Goal: Information Seeking & Learning: Learn about a topic

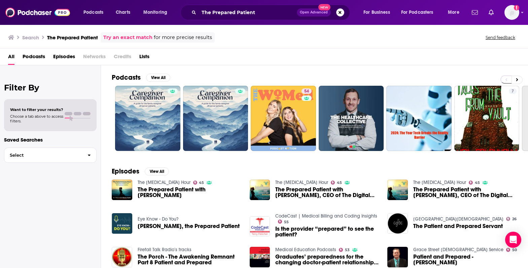
scroll to position [86, 0]
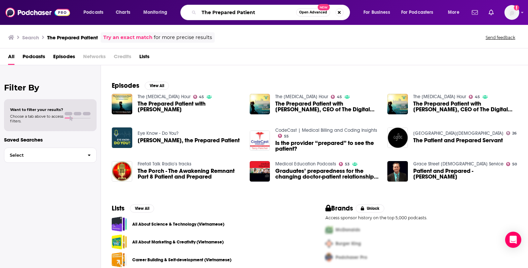
click at [245, 12] on input "The Prepared Patient" at bounding box center [247, 12] width 97 height 11
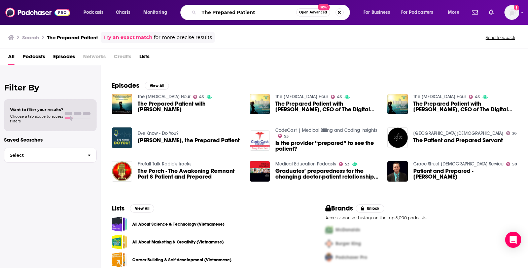
click at [245, 12] on input "The Prepared Patient" at bounding box center [247, 12] width 97 height 11
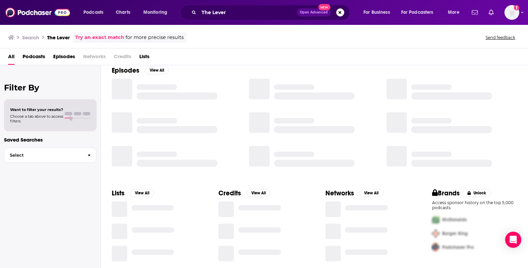
scroll to position [86, 0]
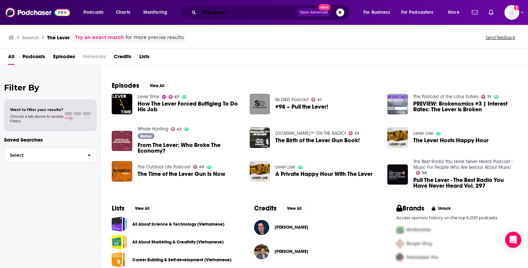
click at [248, 11] on input "The Lever" at bounding box center [248, 12] width 98 height 11
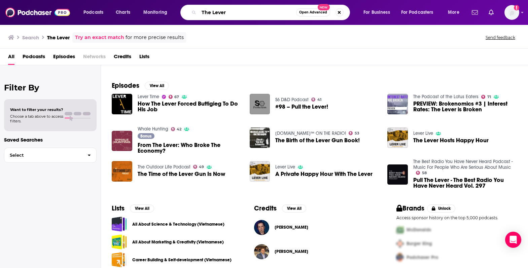
click at [248, 11] on input "The Lever" at bounding box center [247, 12] width 97 height 11
type input "Court Junkie"
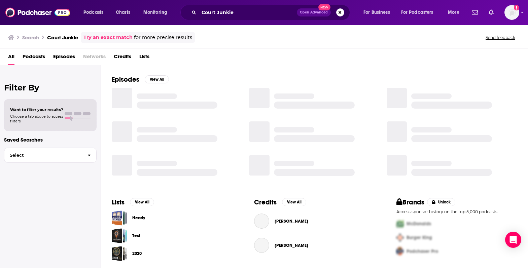
scroll to position [86, 0]
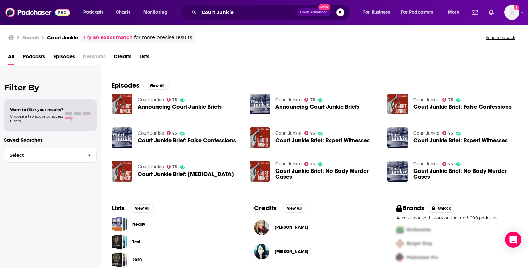
click at [33, 57] on span "Podcasts" at bounding box center [34, 58] width 23 height 14
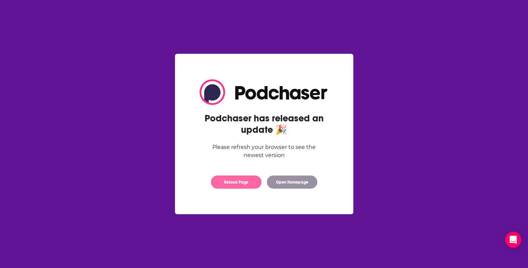
click at [239, 177] on button "Reload Page" at bounding box center [236, 182] width 50 height 13
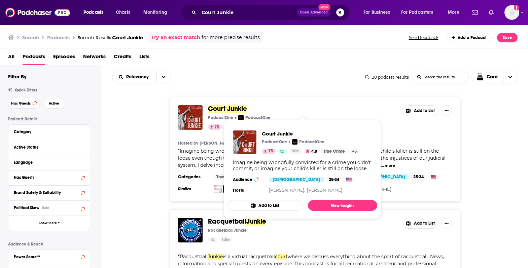
click at [224, 109] on span "Court Junkie" at bounding box center [227, 109] width 39 height 8
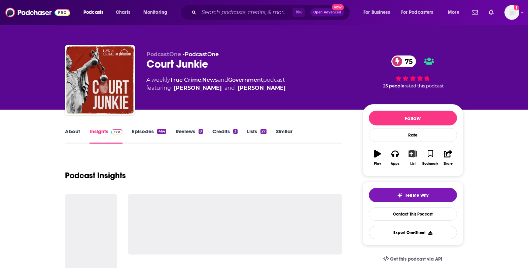
click at [411, 153] on icon "button" at bounding box center [412, 153] width 8 height 7
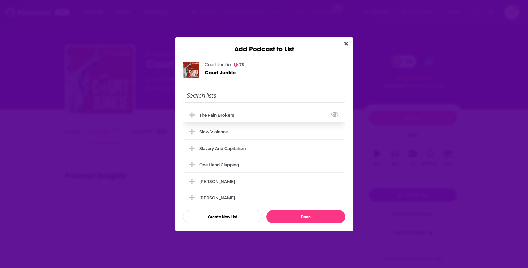
click at [236, 110] on div "The Pain Brokers" at bounding box center [264, 115] width 162 height 15
click at [290, 218] on button "Done" at bounding box center [305, 216] width 79 height 13
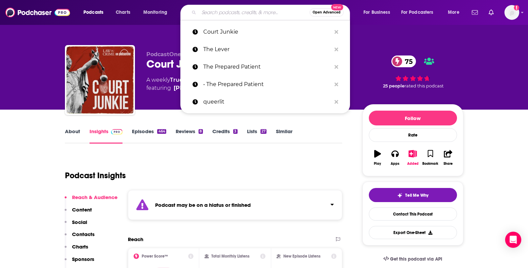
click at [239, 13] on input "Search podcasts, credits, & more..." at bounding box center [254, 12] width 111 height 11
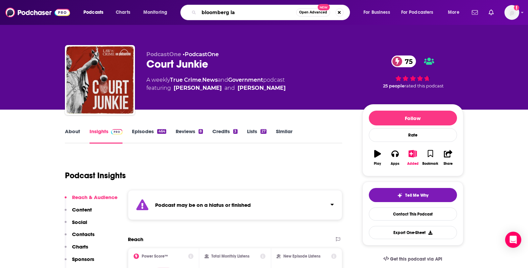
type input "bloomberg law"
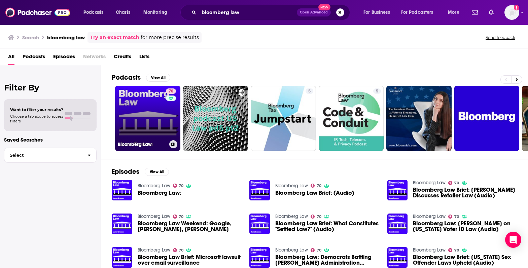
click at [151, 120] on link "70 Bloomberg Law" at bounding box center [147, 118] width 65 height 65
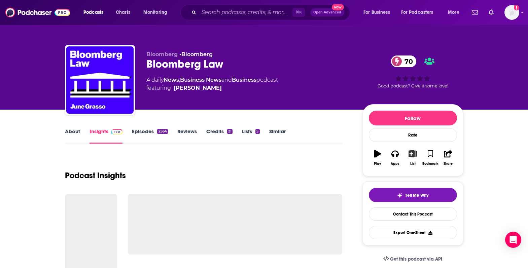
click at [414, 157] on icon "button" at bounding box center [412, 153] width 8 height 7
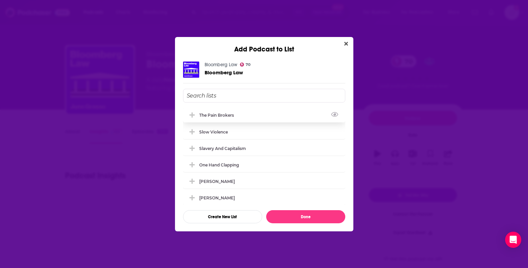
click at [232, 115] on div "The Pain Brokers" at bounding box center [218, 115] width 39 height 5
click at [295, 215] on button "Done" at bounding box center [305, 216] width 79 height 13
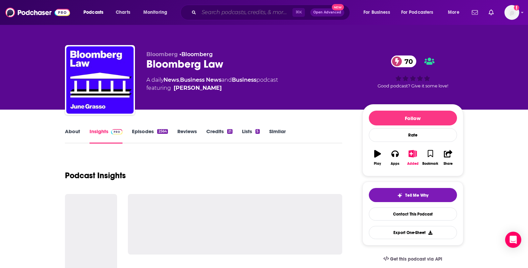
click at [261, 12] on input "Search podcasts, credits, & more..." at bounding box center [245, 12] width 93 height 11
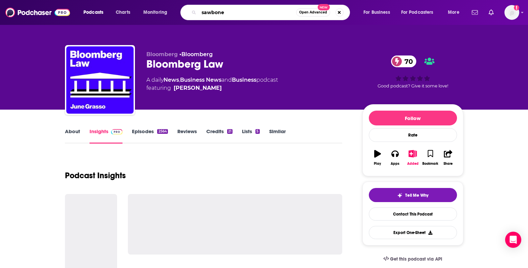
type input "sawbones"
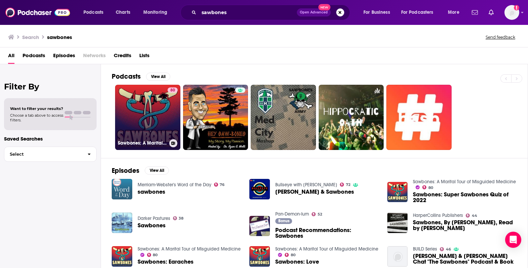
click at [165, 109] on link "80 Sawbones: A Marital Tour of Misguided Medicine" at bounding box center [147, 117] width 65 height 65
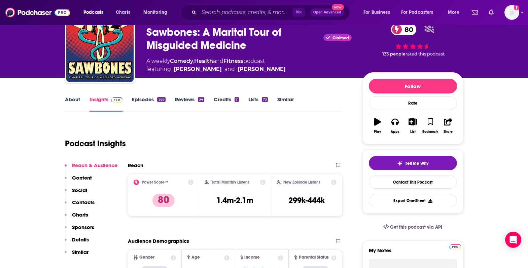
scroll to position [34, 0]
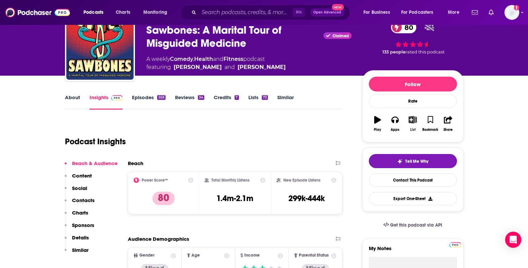
click at [415, 121] on icon "button" at bounding box center [412, 119] width 8 height 7
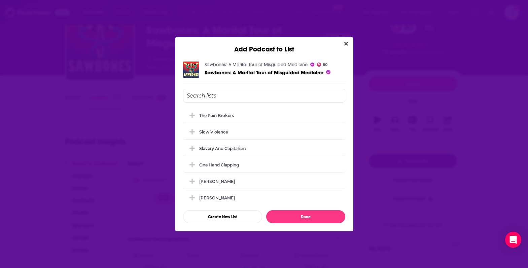
scroll to position [0, 0]
click at [279, 112] on div "The Pain Brokers" at bounding box center [264, 115] width 162 height 15
click at [297, 216] on button "Done" at bounding box center [305, 216] width 79 height 13
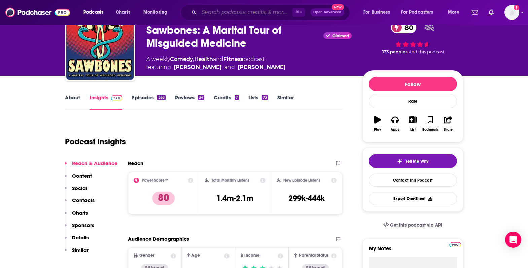
click at [227, 11] on input "Search podcasts, credits, & more..." at bounding box center [245, 12] width 93 height 11
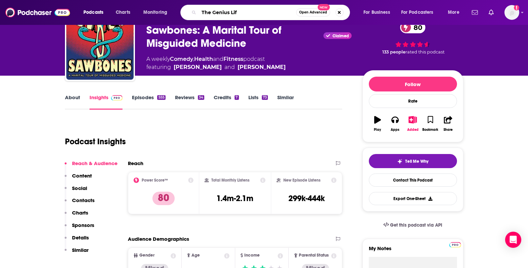
type input "The Genius Life"
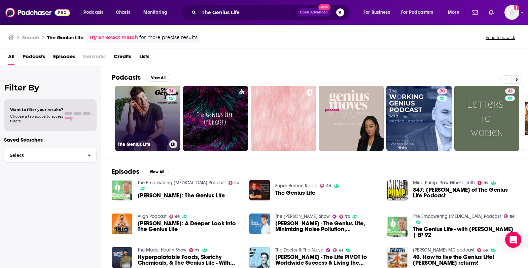
click at [163, 123] on link "74 The Genius Life" at bounding box center [147, 118] width 65 height 65
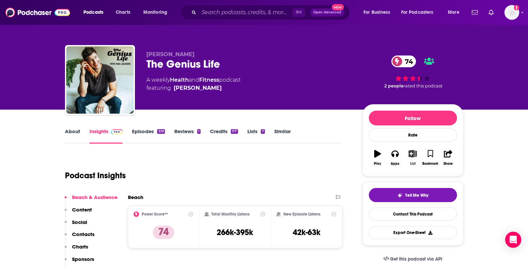
click at [413, 156] on icon "button" at bounding box center [412, 153] width 8 height 7
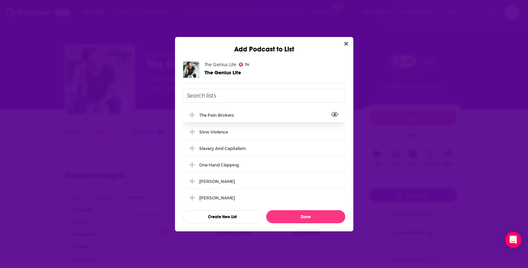
click at [235, 116] on button "View Link" at bounding box center [236, 116] width 4 height 1
click at [205, 113] on div "The Pain Brokers" at bounding box center [218, 115] width 39 height 5
click at [294, 215] on button "Done" at bounding box center [305, 216] width 79 height 13
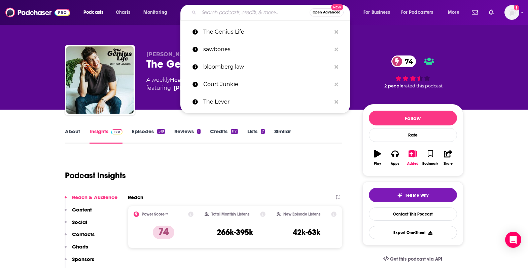
click at [238, 16] on input "Search podcasts, credits, & more..." at bounding box center [254, 12] width 111 height 11
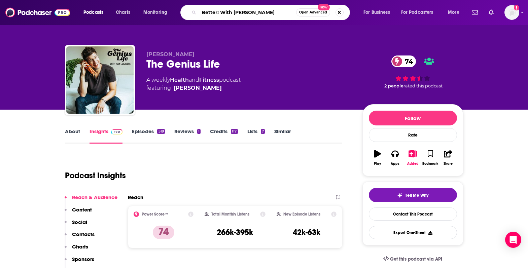
type input "Better! With Dr. [PERSON_NAME]"
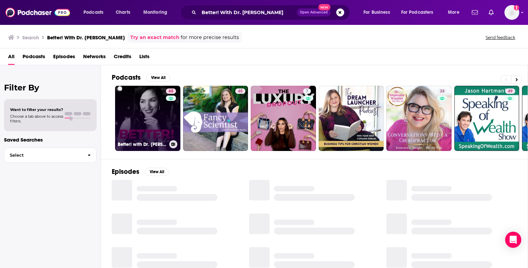
click at [155, 113] on link "65 Better! with Dr. [PERSON_NAME]" at bounding box center [147, 118] width 65 height 65
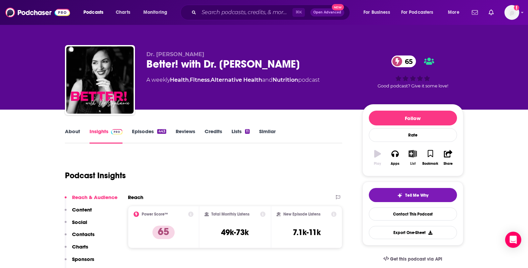
click at [415, 156] on icon "button" at bounding box center [412, 153] width 8 height 7
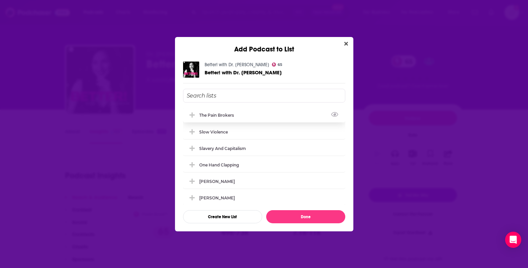
click at [268, 117] on div "The Pain Brokers" at bounding box center [264, 115] width 162 height 15
click at [292, 216] on button "Done" at bounding box center [305, 216] width 79 height 13
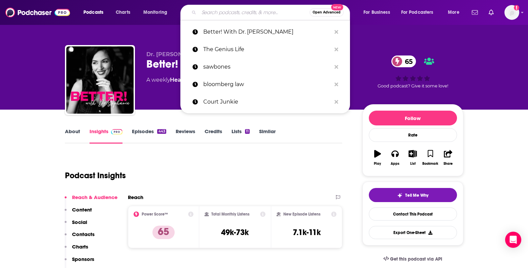
click at [278, 12] on input "Search podcasts, credits, & more..." at bounding box center [254, 12] width 111 height 11
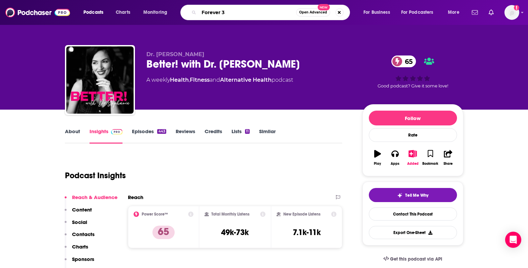
type input "Forever 35"
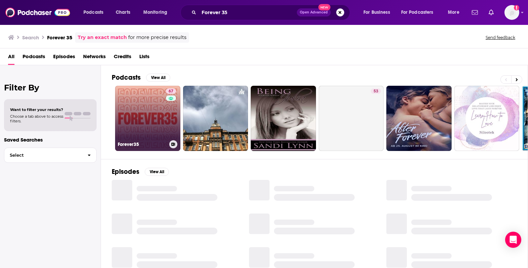
click at [147, 119] on link "67 Forever35" at bounding box center [147, 118] width 65 height 65
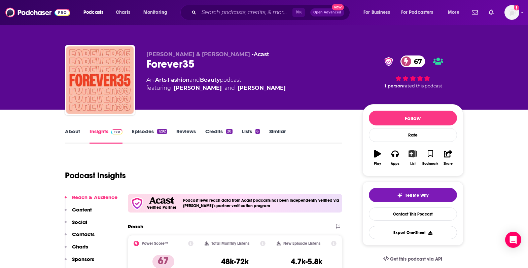
click at [411, 154] on icon "button" at bounding box center [412, 153] width 8 height 7
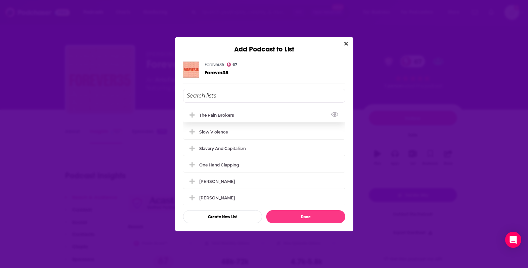
click at [231, 115] on div "The Pain Brokers" at bounding box center [218, 115] width 39 height 5
click at [295, 217] on button "Done" at bounding box center [305, 216] width 79 height 13
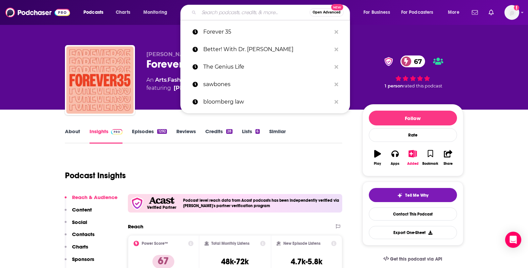
click at [268, 15] on input "Search podcasts, credits, & more..." at bounding box center [254, 12] width 111 height 11
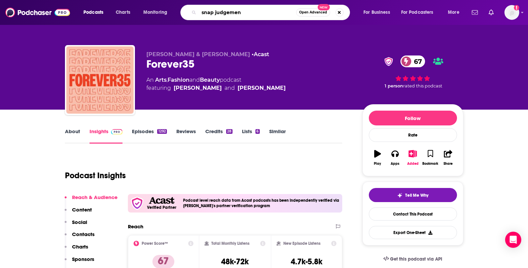
type input "snap judgement"
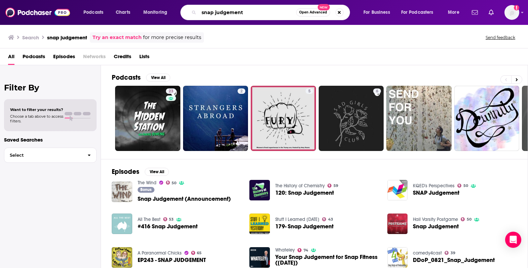
click at [227, 13] on input "snap judgement" at bounding box center [247, 12] width 97 height 11
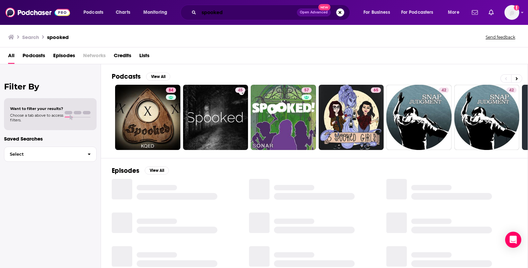
click at [204, 12] on input "spooked" at bounding box center [248, 12] width 98 height 11
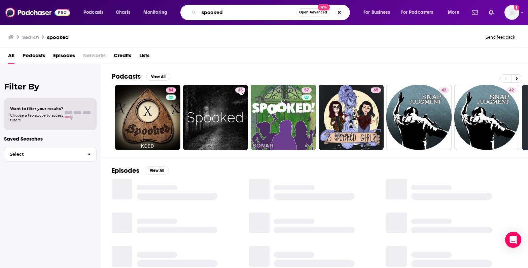
click at [204, 12] on input "spooked" at bounding box center [247, 12] width 97 height 11
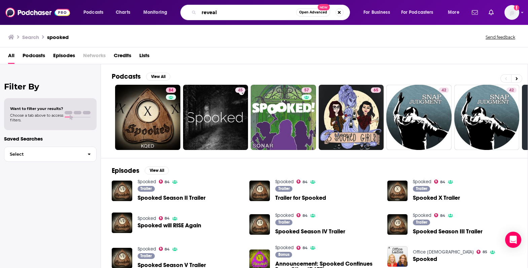
type input "reveal"
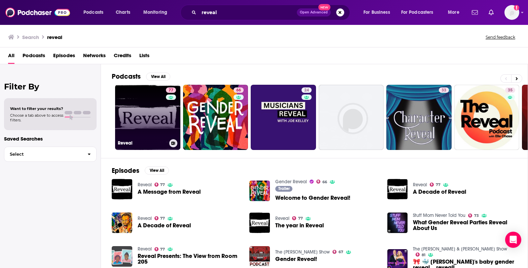
click at [126, 112] on link "77 Reveal" at bounding box center [147, 117] width 65 height 65
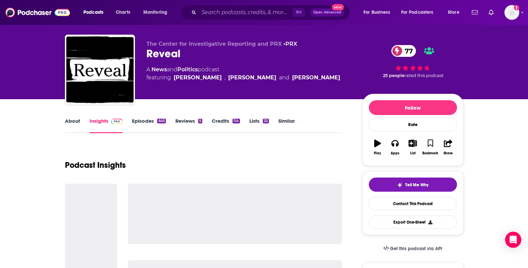
scroll to position [7, 0]
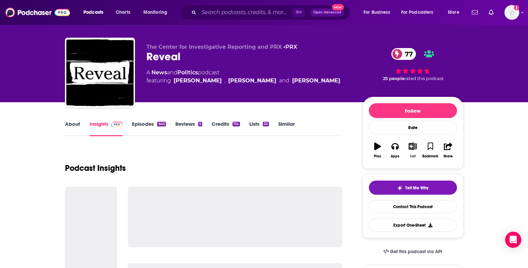
click at [411, 150] on icon "button" at bounding box center [412, 146] width 8 height 7
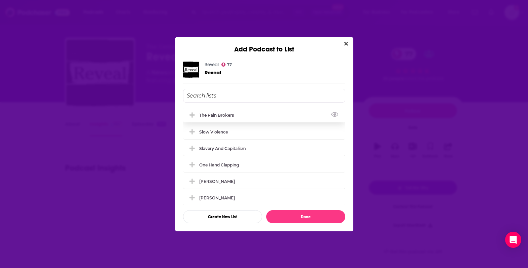
click at [254, 117] on div "The Pain Brokers" at bounding box center [264, 115] width 162 height 15
click at [294, 217] on button "Done" at bounding box center [305, 216] width 79 height 13
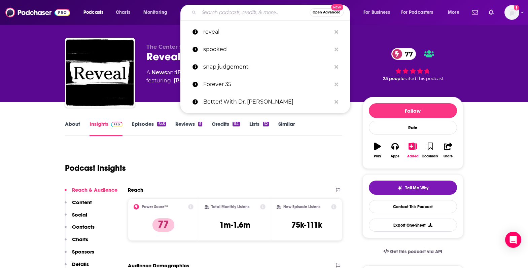
click at [264, 10] on input "Search podcasts, credits, & more..." at bounding box center [254, 12] width 111 height 11
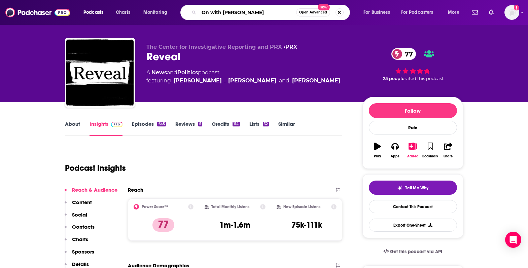
type input "On with [PERSON_NAME]"
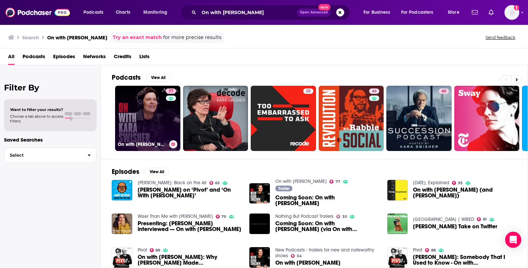
click at [167, 126] on div "77" at bounding box center [172, 114] width 12 height 52
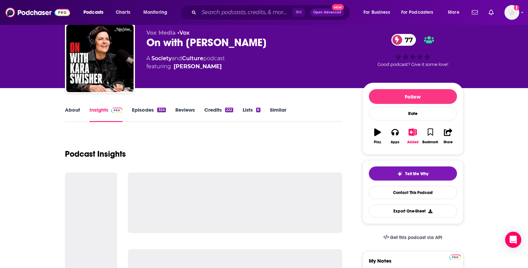
scroll to position [22, 0]
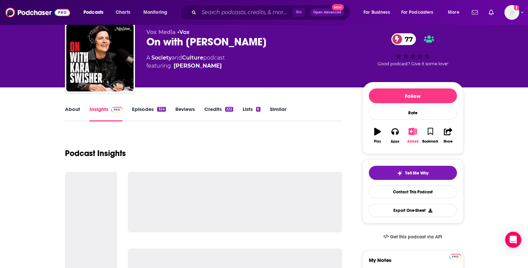
click at [414, 132] on icon "button" at bounding box center [412, 131] width 8 height 7
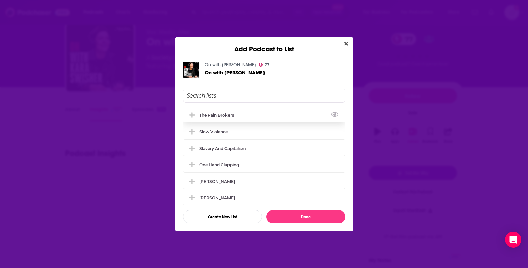
click at [230, 113] on div "The Pain Brokers" at bounding box center [218, 115] width 39 height 5
click at [302, 215] on button "Done" at bounding box center [305, 216] width 79 height 13
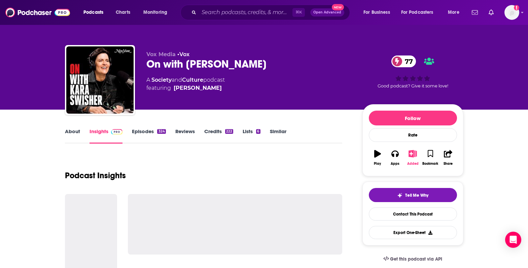
scroll to position [22, 0]
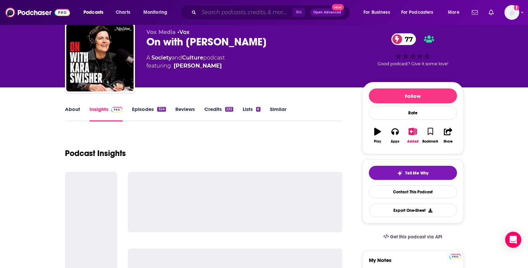
click at [242, 13] on input "Search podcasts, credits, & more..." at bounding box center [245, 12] width 93 height 11
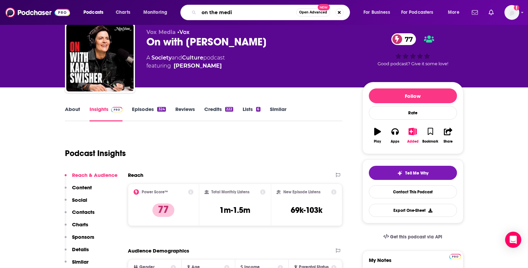
type input "on the media"
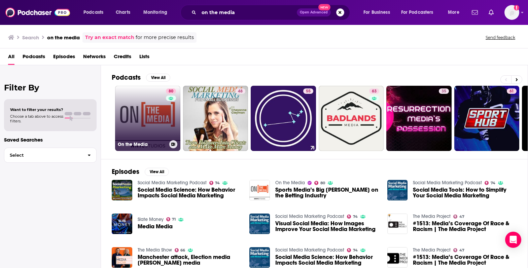
click at [144, 114] on link "80 On the Media" at bounding box center [147, 118] width 65 height 65
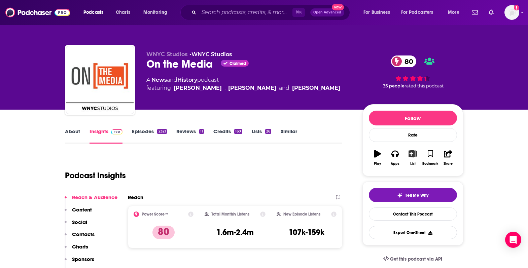
click at [412, 159] on button "List" at bounding box center [411, 158] width 17 height 24
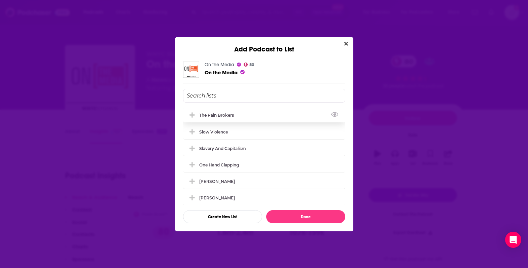
click at [254, 117] on div "The Pain Brokers" at bounding box center [264, 115] width 162 height 15
click at [291, 218] on button "Done" at bounding box center [305, 216] width 79 height 13
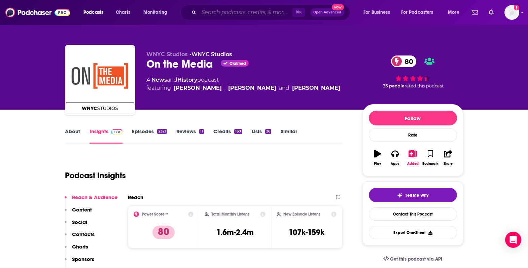
click at [246, 12] on input "Search podcasts, credits, & more..." at bounding box center [245, 12] width 93 height 11
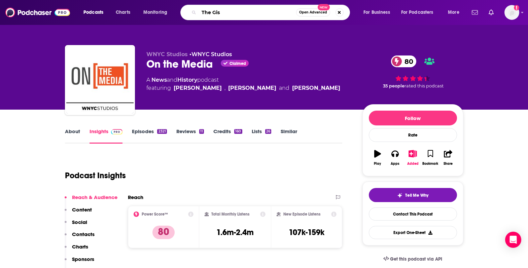
type input "The Gist"
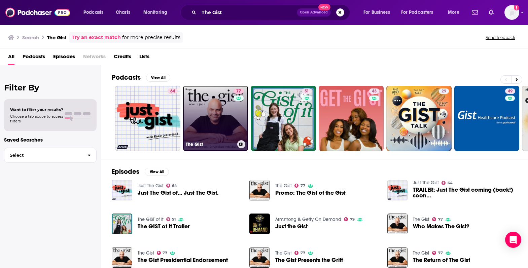
click at [215, 108] on link "77 The Gist" at bounding box center [215, 118] width 65 height 65
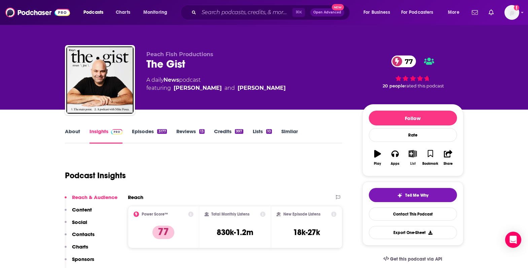
click at [408, 157] on button "List" at bounding box center [411, 158] width 17 height 24
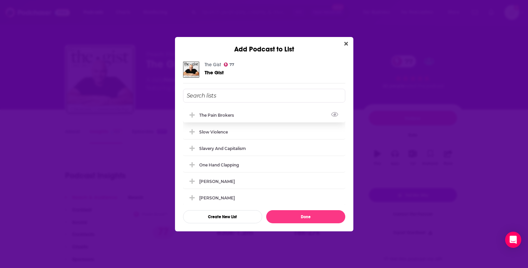
click at [236, 114] on div "The Pain Brokers" at bounding box center [218, 115] width 39 height 5
click at [296, 217] on button "Done" at bounding box center [305, 216] width 79 height 13
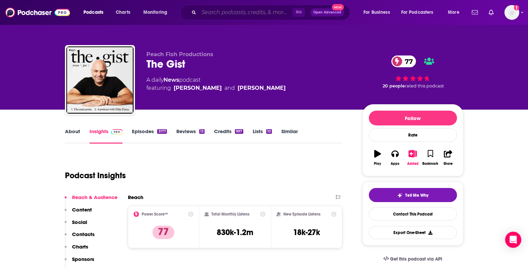
click at [250, 11] on input "Search podcasts, credits, & more..." at bounding box center [245, 12] width 93 height 11
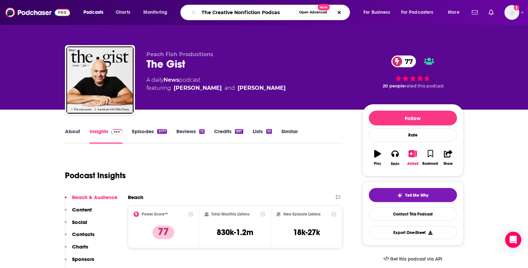
type input "The Creative Nonfiction Podcast"
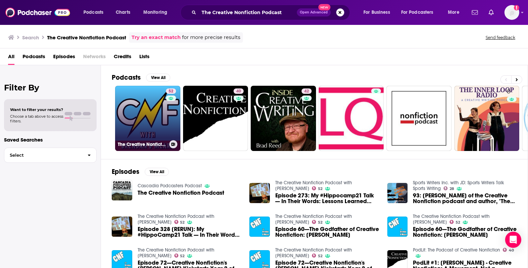
click at [145, 126] on link "52 The Creative Nonfiction Podcast with [PERSON_NAME]" at bounding box center [147, 118] width 65 height 65
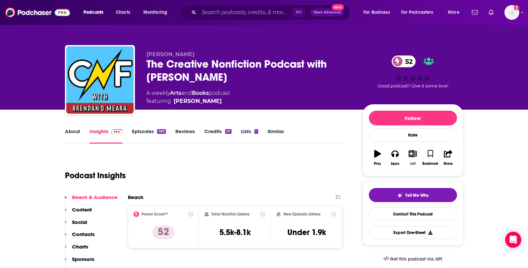
click at [413, 154] on icon "button" at bounding box center [412, 153] width 8 height 7
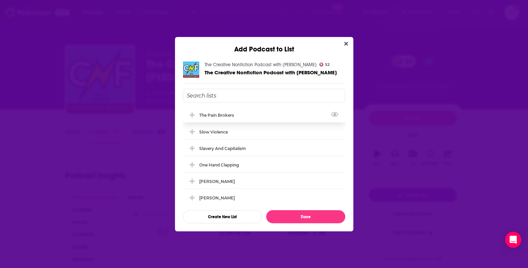
click at [288, 117] on div "The Pain Brokers" at bounding box center [264, 115] width 162 height 15
click at [289, 220] on button "Done" at bounding box center [305, 216] width 79 height 13
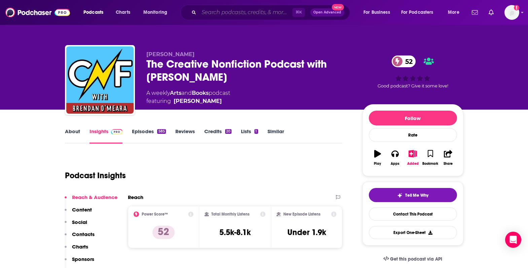
click at [273, 11] on input "Search podcasts, credits, & more..." at bounding box center [245, 12] width 93 height 11
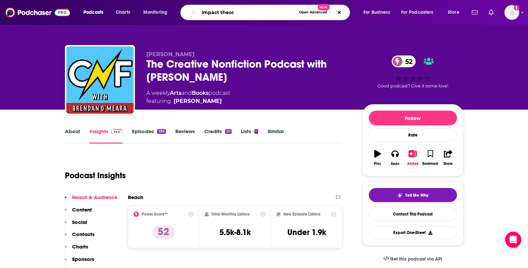
type input "impact theory"
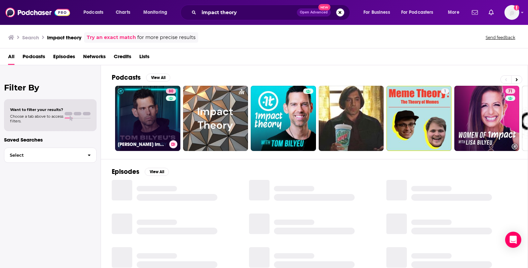
click at [138, 120] on link "80 [PERSON_NAME] Impact Theory" at bounding box center [147, 118] width 65 height 65
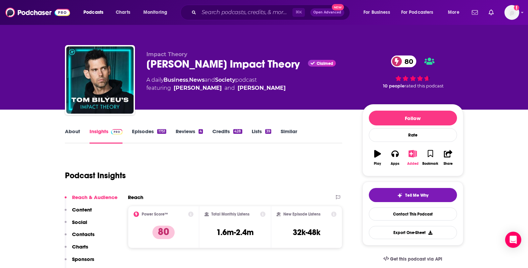
click at [414, 156] on icon "button" at bounding box center [412, 153] width 8 height 7
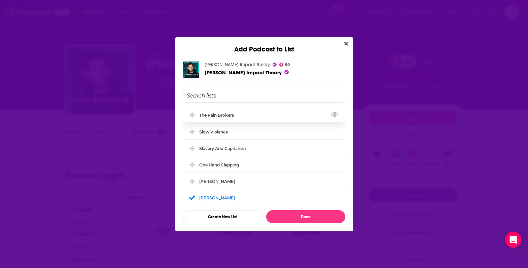
click at [216, 113] on div "The Pain Brokers" at bounding box center [218, 115] width 39 height 5
click at [298, 214] on button "Done" at bounding box center [305, 216] width 79 height 13
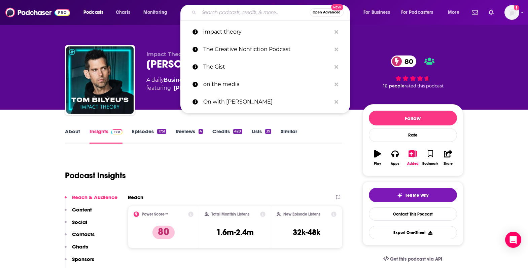
click at [248, 12] on input "Search podcasts, credits, & more..." at bounding box center [254, 12] width 111 height 11
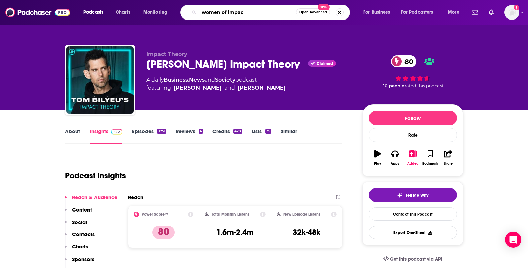
type input "women of impact"
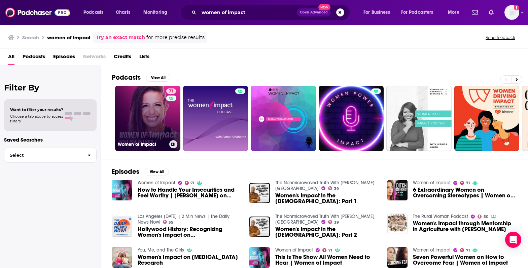
click at [147, 116] on link "71 Women of Impact" at bounding box center [147, 118] width 65 height 65
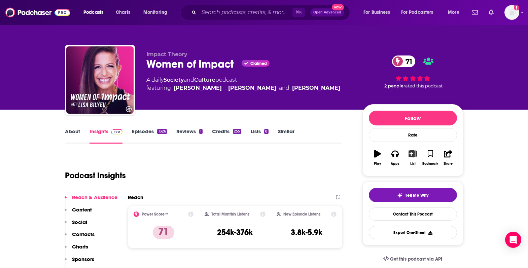
click at [413, 156] on icon "button" at bounding box center [412, 153] width 8 height 7
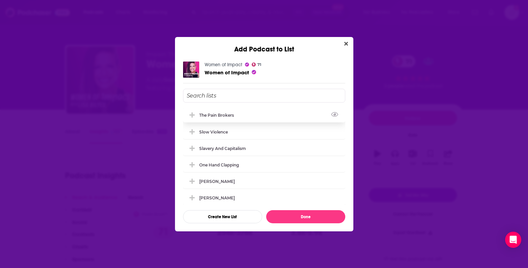
click at [230, 117] on div "The Pain Brokers" at bounding box center [218, 115] width 39 height 5
click at [307, 216] on button "Done" at bounding box center [305, 216] width 79 height 13
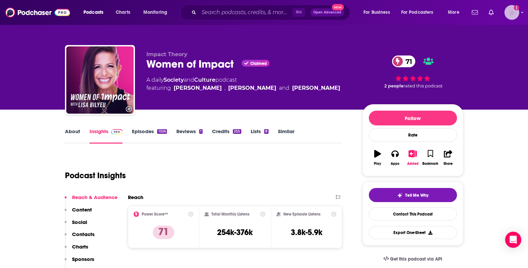
click at [514, 15] on img "Logged in as Lizmwetzel" at bounding box center [511, 12] width 15 height 15
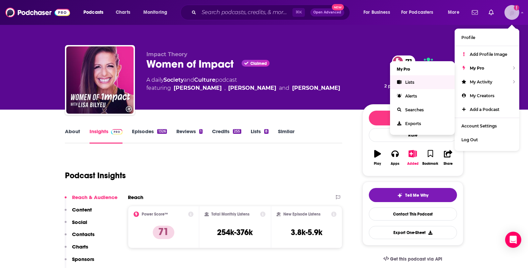
click at [417, 84] on link "Lists" at bounding box center [422, 82] width 65 height 14
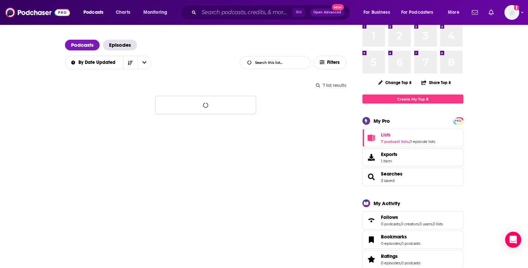
scroll to position [26, 0]
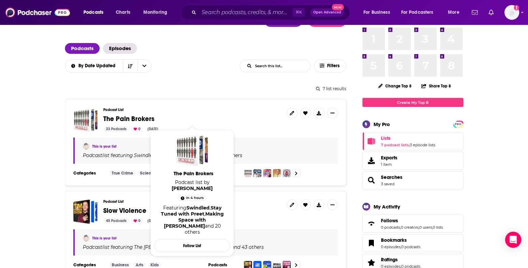
click at [134, 118] on span "The Pain Brokers" at bounding box center [128, 119] width 51 height 8
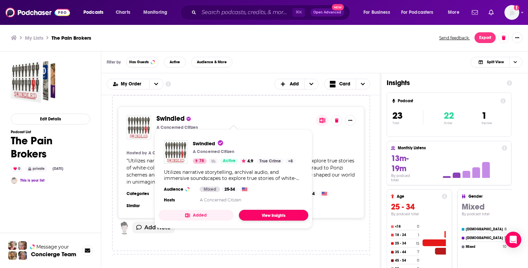
click at [285, 217] on link "View Insights" at bounding box center [273, 215] width 69 height 11
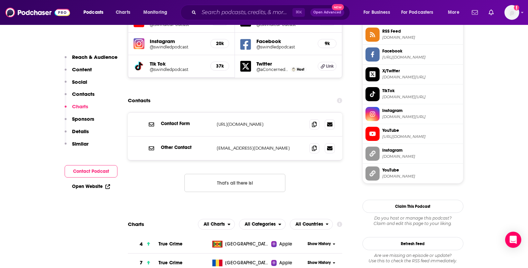
scroll to position [619, 0]
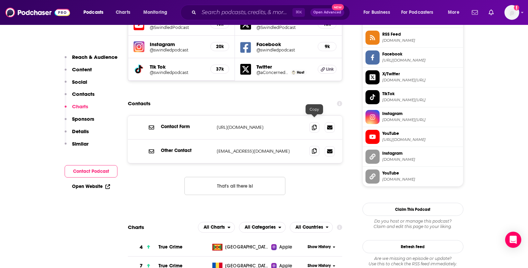
click at [313, 148] on icon at bounding box center [314, 150] width 5 height 5
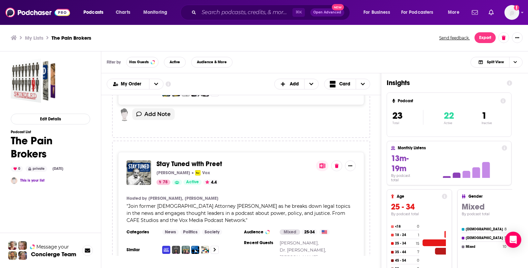
scroll to position [119, 0]
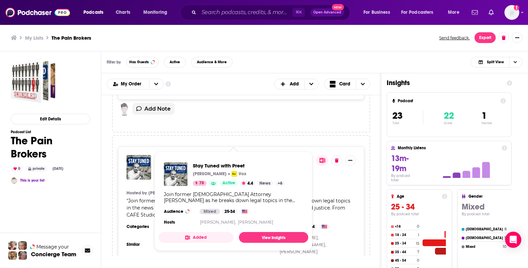
click at [190, 160] on div "Stay Tuned with Preet [PERSON_NAME] Vox 78 Active 4.4 News + 6 Join former U.S.…" at bounding box center [233, 194] width 150 height 75
click at [283, 235] on link "View Insights" at bounding box center [273, 237] width 69 height 11
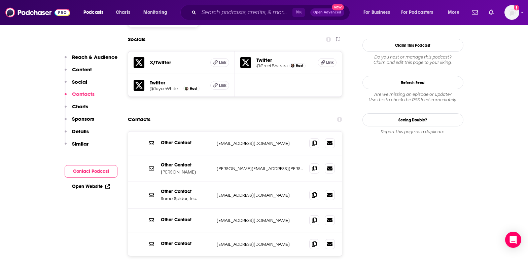
scroll to position [589, 0]
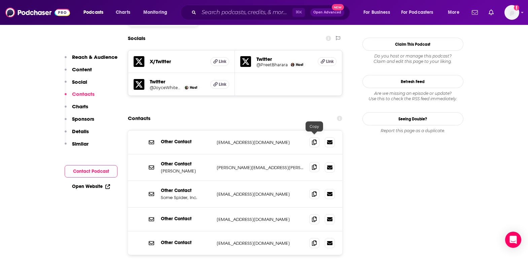
click at [314, 164] on icon at bounding box center [314, 166] width 5 height 5
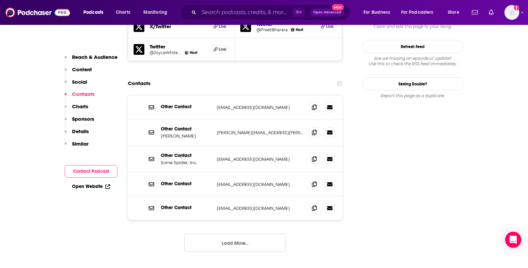
scroll to position [630, 0]
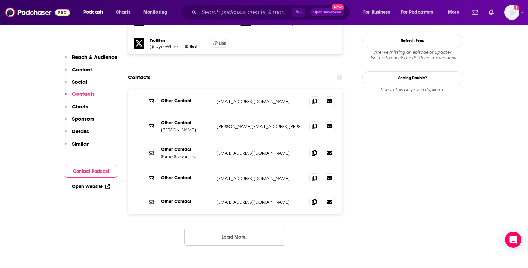
click at [237, 228] on button "Load More..." at bounding box center [234, 237] width 101 height 18
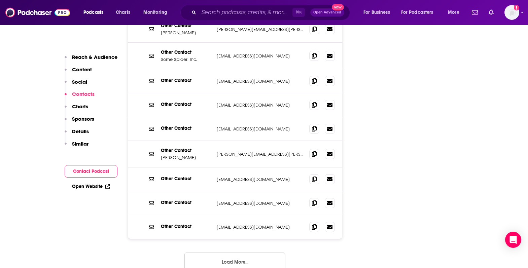
scroll to position [729, 0]
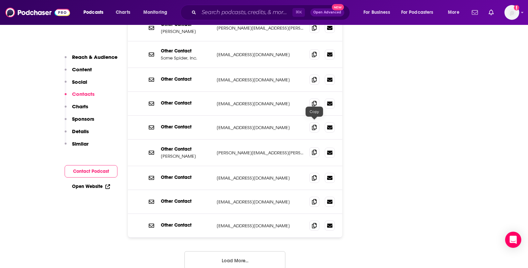
click at [315, 150] on icon at bounding box center [314, 152] width 5 height 5
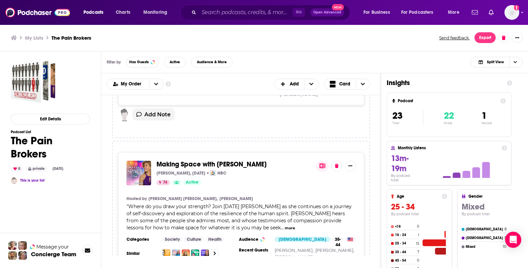
scroll to position [285, 0]
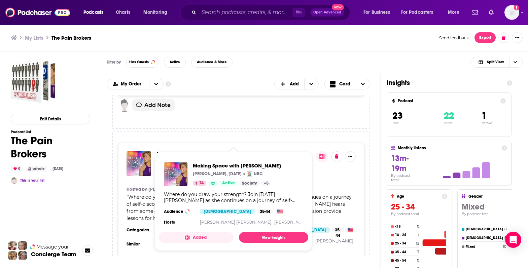
click at [195, 148] on span "Making Space with [PERSON_NAME] [PERSON_NAME], [DATE] NBC 74 Active Society + 5…" at bounding box center [233, 201] width 158 height 107
click at [261, 235] on link "View Insights" at bounding box center [273, 237] width 69 height 11
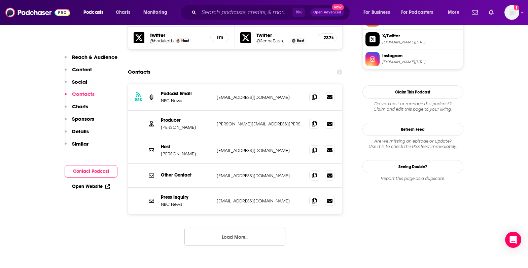
scroll to position [645, 0]
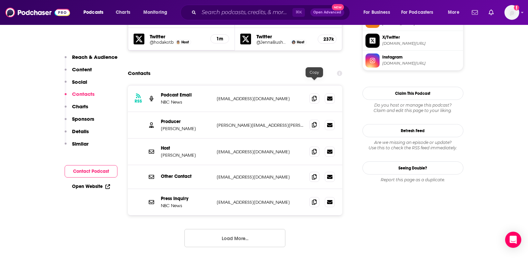
click at [315, 122] on icon at bounding box center [314, 124] width 5 height 5
click at [218, 229] on button "Load More..." at bounding box center [234, 238] width 101 height 18
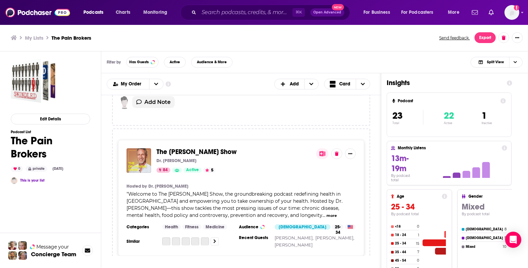
scroll to position [462, 0]
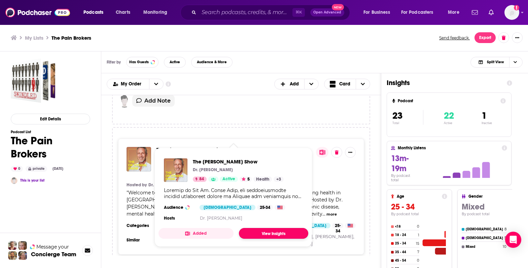
click at [265, 236] on link "View Insights" at bounding box center [273, 233] width 69 height 11
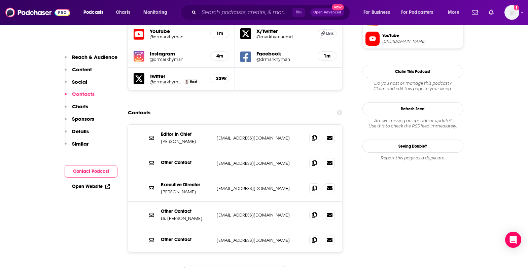
scroll to position [642, 0]
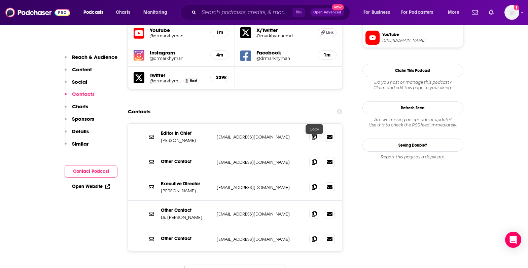
click at [314, 184] on icon at bounding box center [314, 186] width 5 height 5
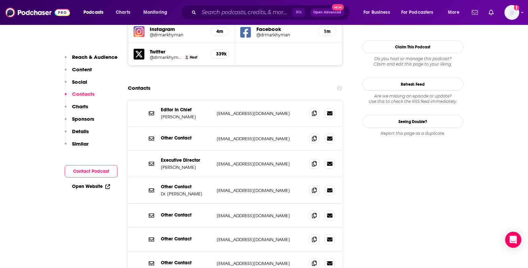
scroll to position [653, 0]
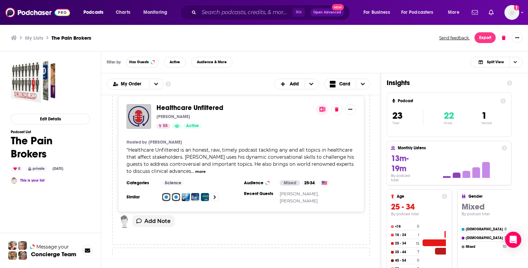
scroll to position [663, 0]
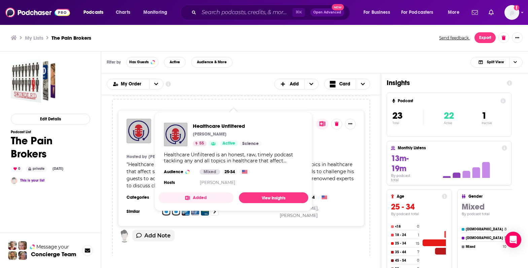
click at [208, 118] on span "Healthcare Unfiltered" at bounding box center [189, 122] width 67 height 8
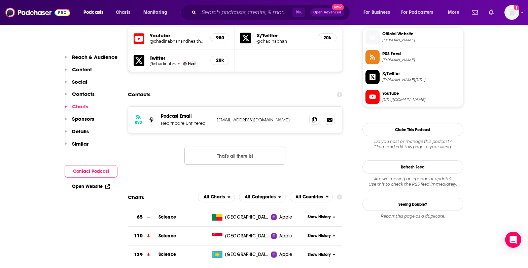
scroll to position [601, 0]
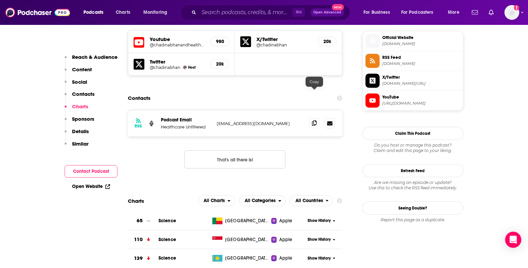
click at [316, 120] on icon at bounding box center [314, 122] width 5 height 5
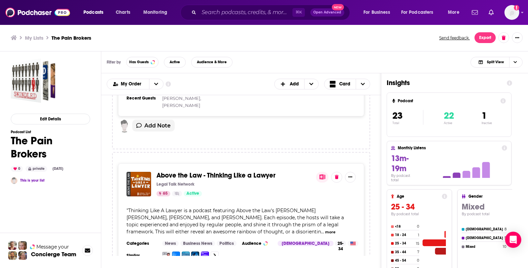
scroll to position [779, 0]
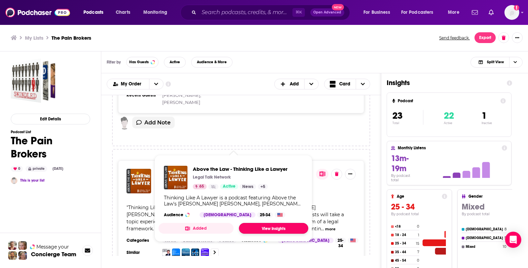
click at [262, 229] on link "View Insights" at bounding box center [273, 228] width 69 height 11
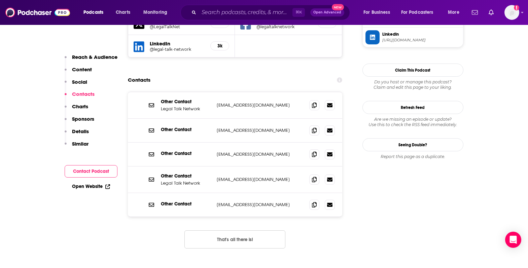
scroll to position [624, 0]
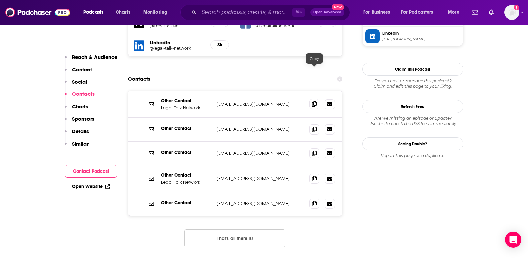
click at [312, 101] on icon at bounding box center [314, 103] width 5 height 5
click at [318, 124] on span at bounding box center [314, 129] width 10 height 10
click at [312, 201] on icon at bounding box center [314, 203] width 5 height 5
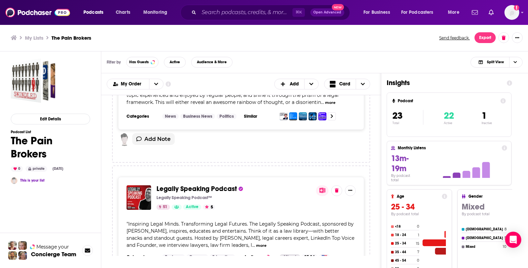
scroll to position [921, 0]
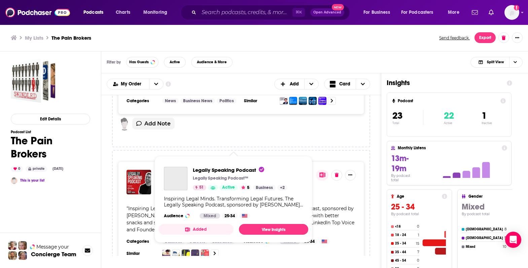
click at [203, 169] on span "Legally Speaking Podcast" at bounding box center [196, 173] width 80 height 8
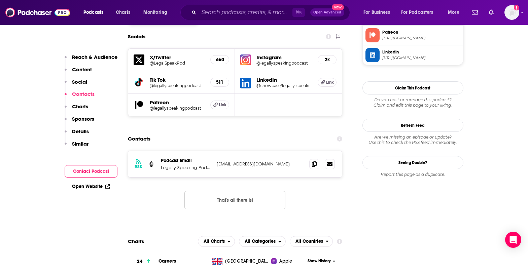
scroll to position [594, 0]
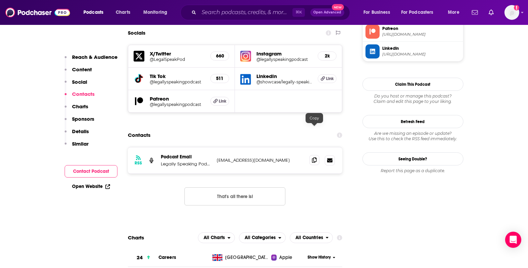
click at [317, 155] on span at bounding box center [314, 160] width 10 height 10
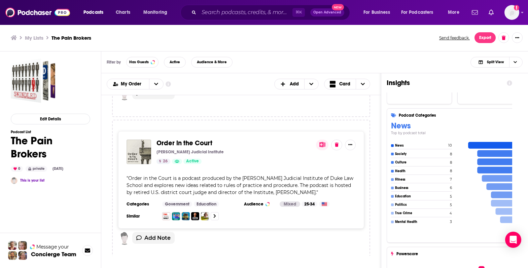
scroll to position [1096, 0]
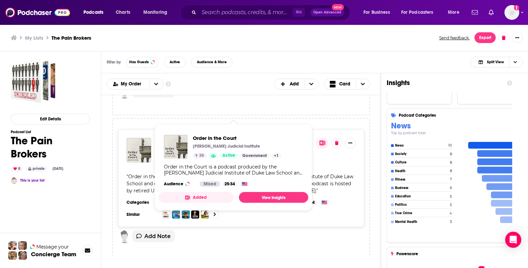
click at [197, 137] on span "Order in the Court" at bounding box center [184, 141] width 56 height 8
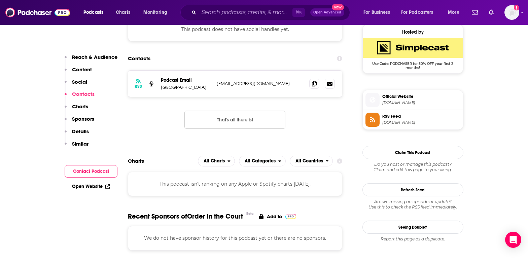
scroll to position [499, 0]
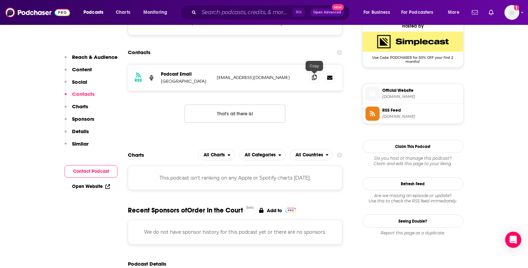
click at [313, 78] on icon at bounding box center [314, 77] width 5 height 5
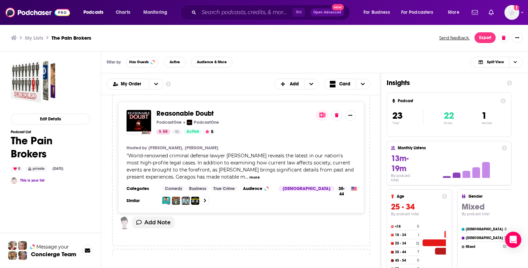
scroll to position [1252, 0]
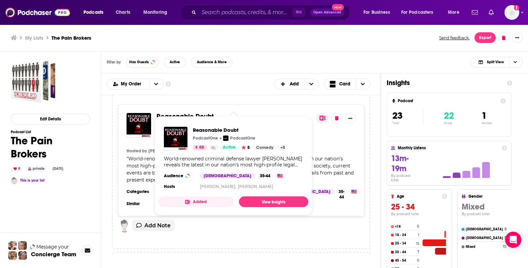
click at [197, 112] on span "Reasonable Doubt" at bounding box center [184, 116] width 57 height 8
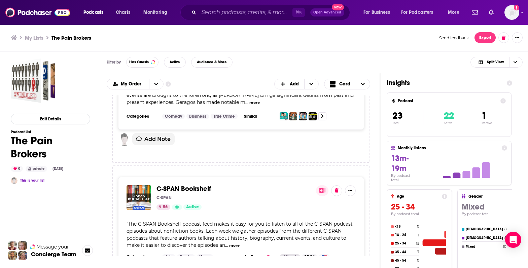
scroll to position [1354, 0]
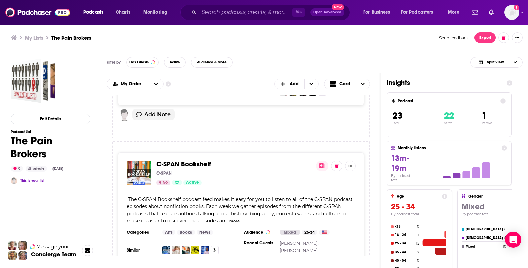
click at [190, 160] on span "C-SPAN Bookshelf" at bounding box center [183, 164] width 54 height 8
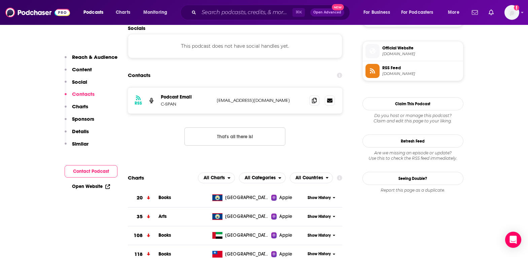
scroll to position [483, 0]
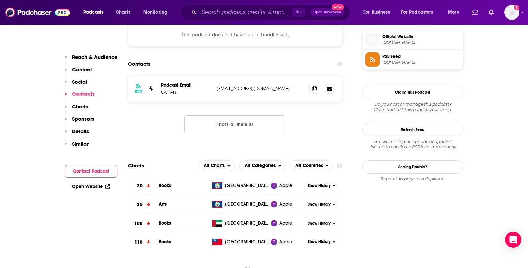
scroll to position [490, 0]
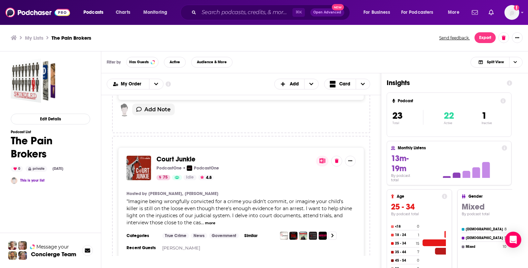
scroll to position [1525, 0]
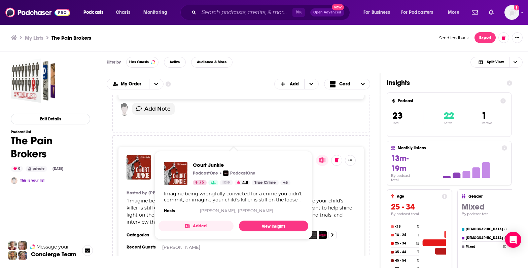
click at [185, 154] on span "Court Junkie" at bounding box center [175, 158] width 39 height 8
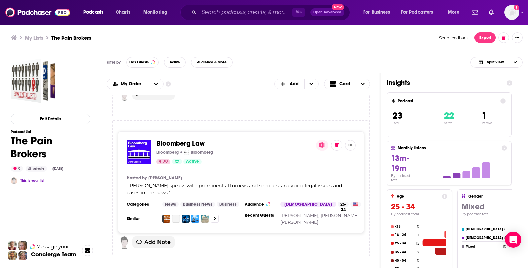
scroll to position [1704, 0]
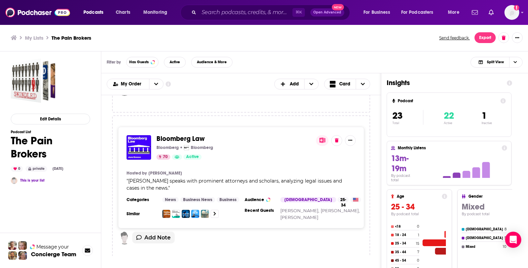
click at [189, 134] on span "Bloomberg Law" at bounding box center [180, 138] width 48 height 8
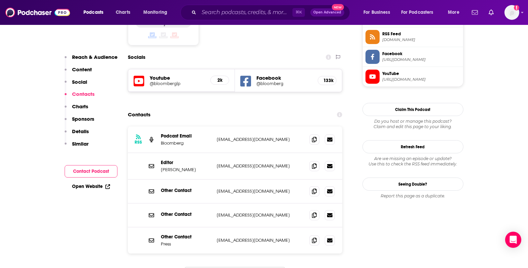
scroll to position [568, 0]
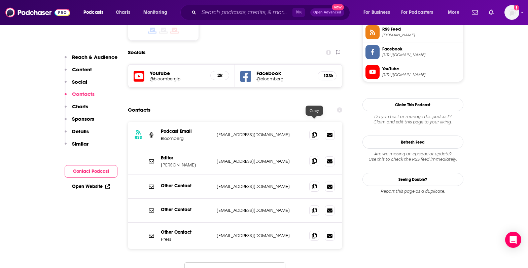
click at [313, 158] on icon at bounding box center [314, 160] width 5 height 5
click at [220, 262] on button "Load More..." at bounding box center [234, 271] width 101 height 18
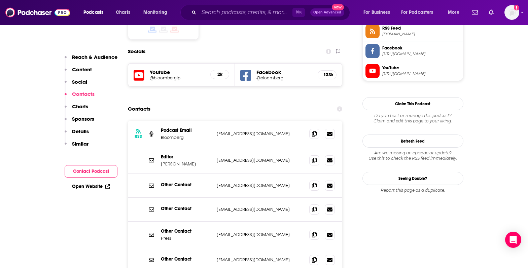
scroll to position [567, 0]
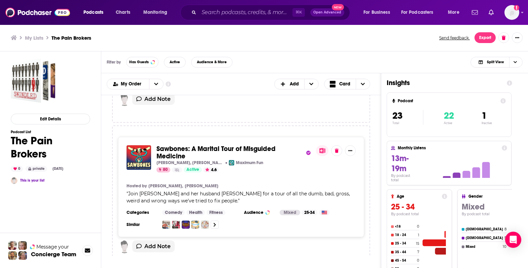
scroll to position [1864, 0]
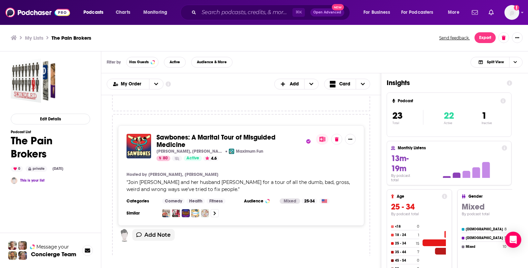
click at [245, 133] on span "Sawbones: A Marital Tour of Misguided Medicine" at bounding box center [215, 141] width 119 height 16
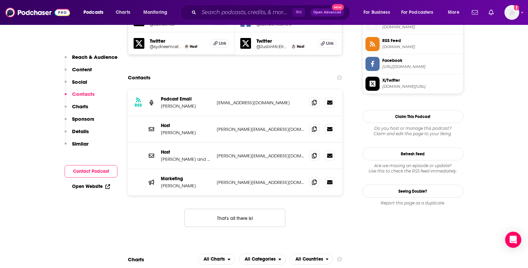
scroll to position [623, 0]
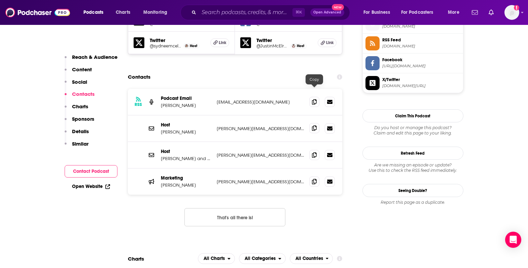
click at [314, 125] on icon at bounding box center [314, 127] width 5 height 5
click at [315, 152] on icon at bounding box center [314, 154] width 5 height 5
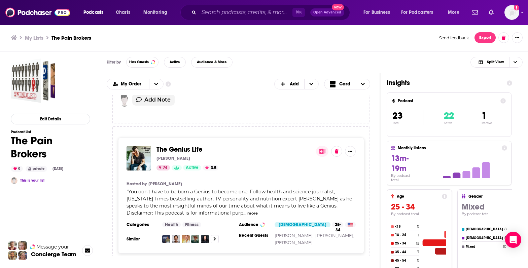
scroll to position [1998, 0]
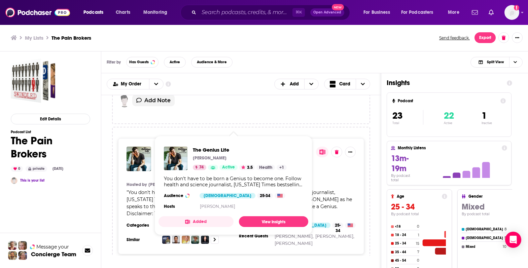
click at [189, 146] on span "The Genius Life" at bounding box center [179, 150] width 46 height 8
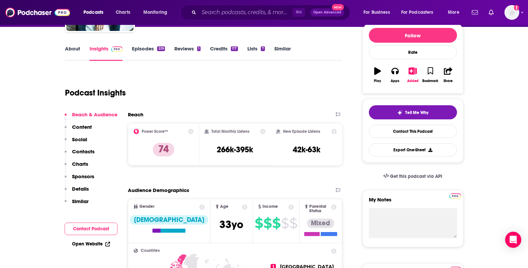
scroll to position [78, 0]
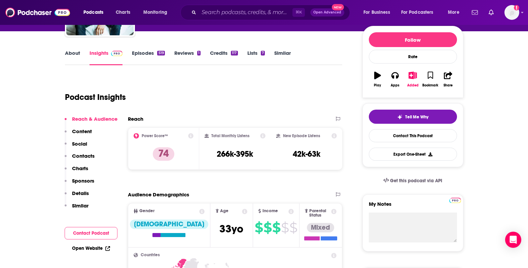
click at [70, 53] on link "About" at bounding box center [72, 57] width 15 height 15
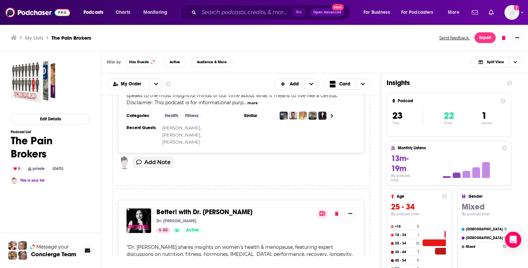
scroll to position [2158, 0]
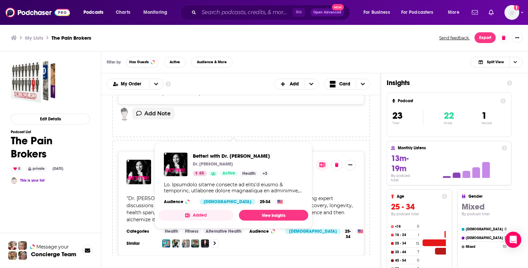
click at [208, 159] on span "Better! with Dr. [PERSON_NAME]" at bounding box center [204, 163] width 96 height 8
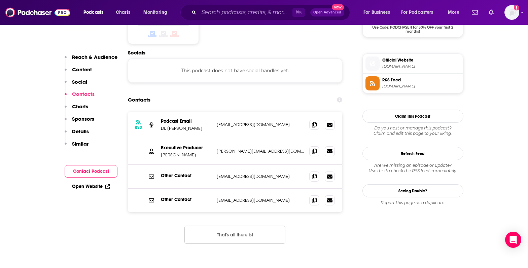
scroll to position [584, 0]
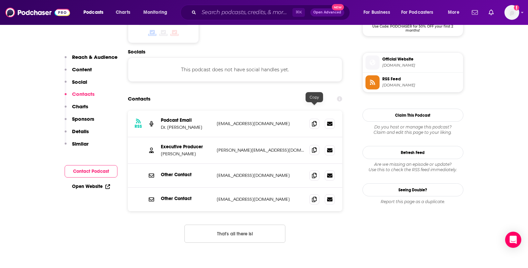
click at [313, 147] on icon at bounding box center [314, 149] width 5 height 5
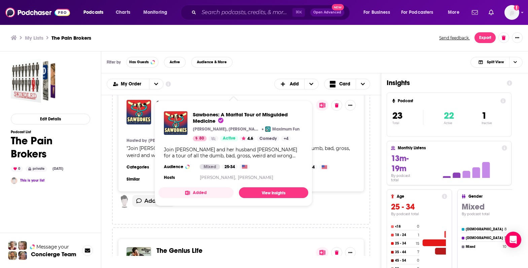
scroll to position [2113, 0]
